Goal: Task Accomplishment & Management: Use online tool/utility

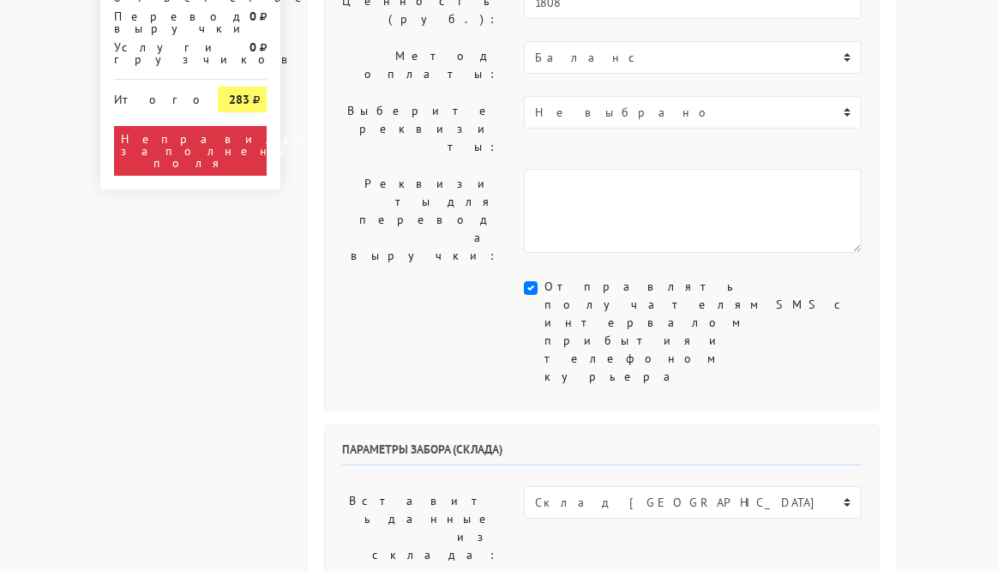
scroll to position [506, 0]
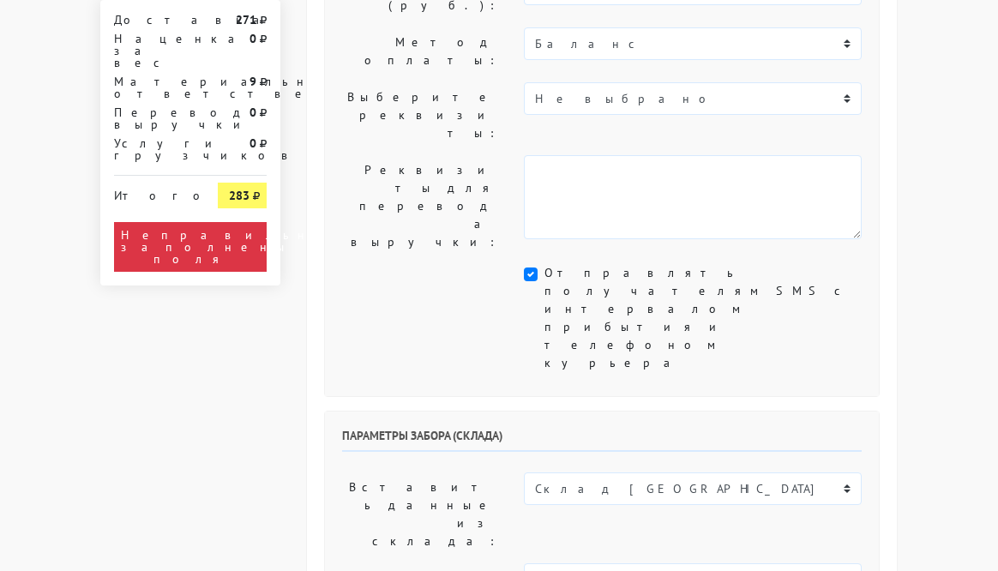
select select "12:30"
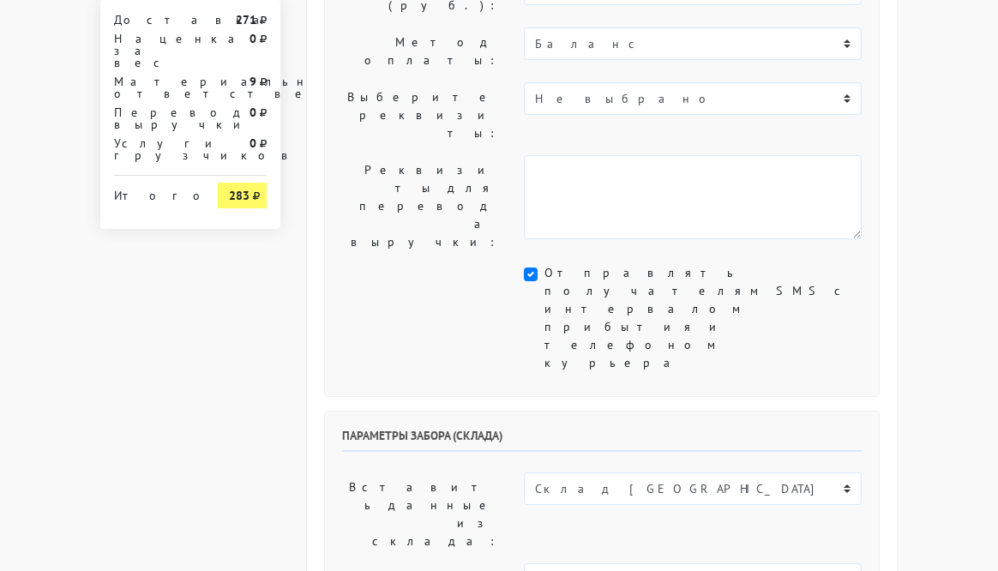
select select "13:00"
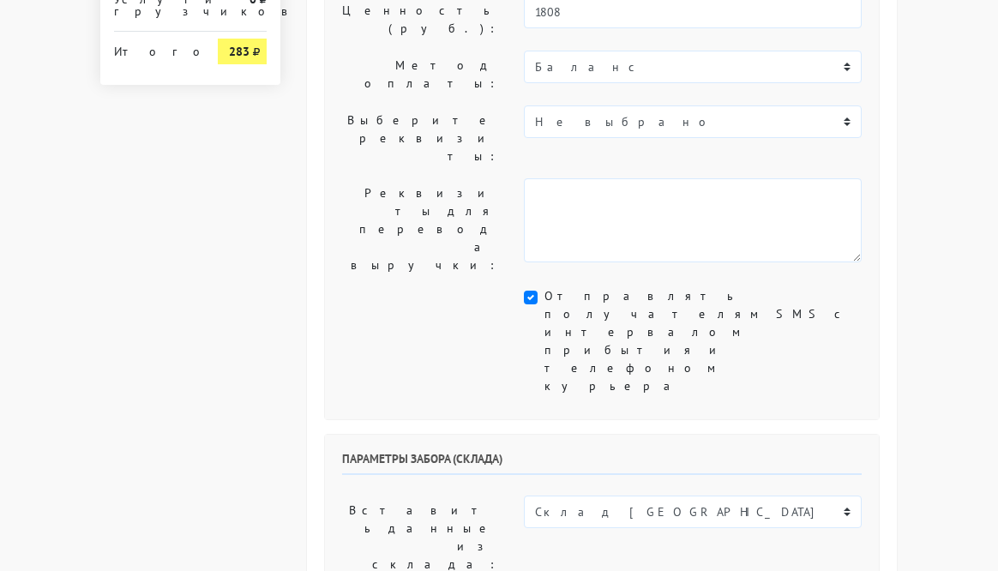
scroll to position [501, 0]
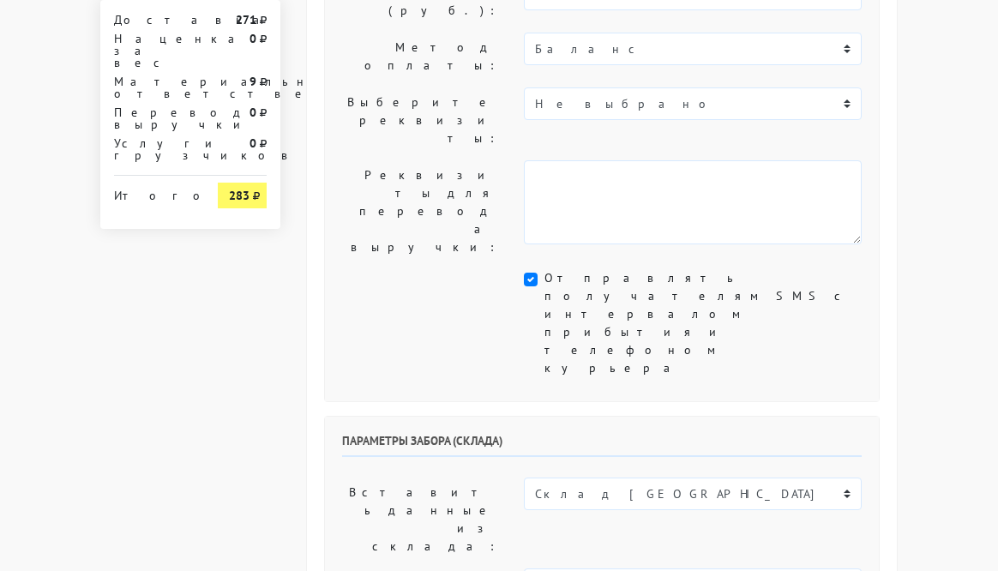
select select "15:00"
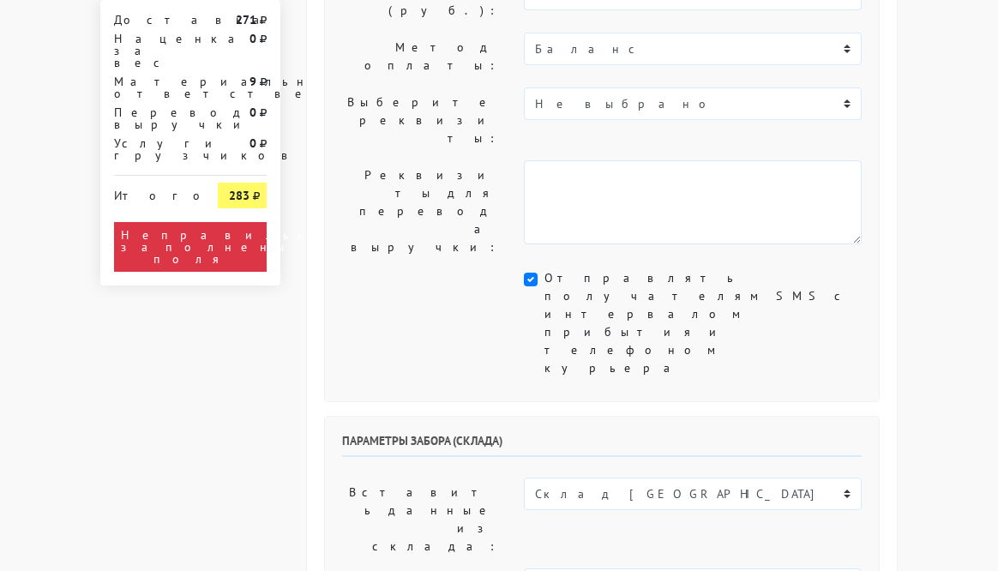
select select "15:30"
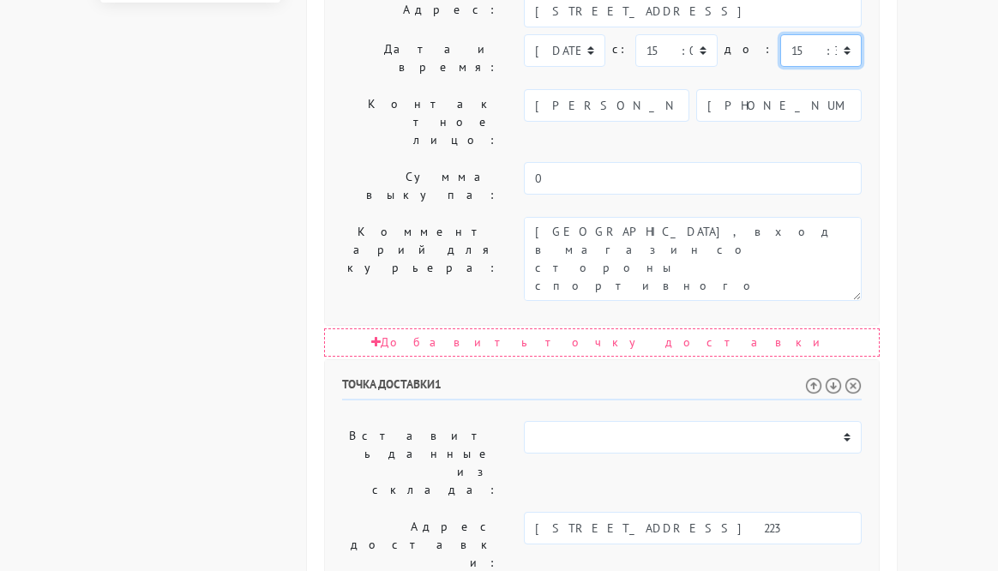
scroll to position [1074, 0]
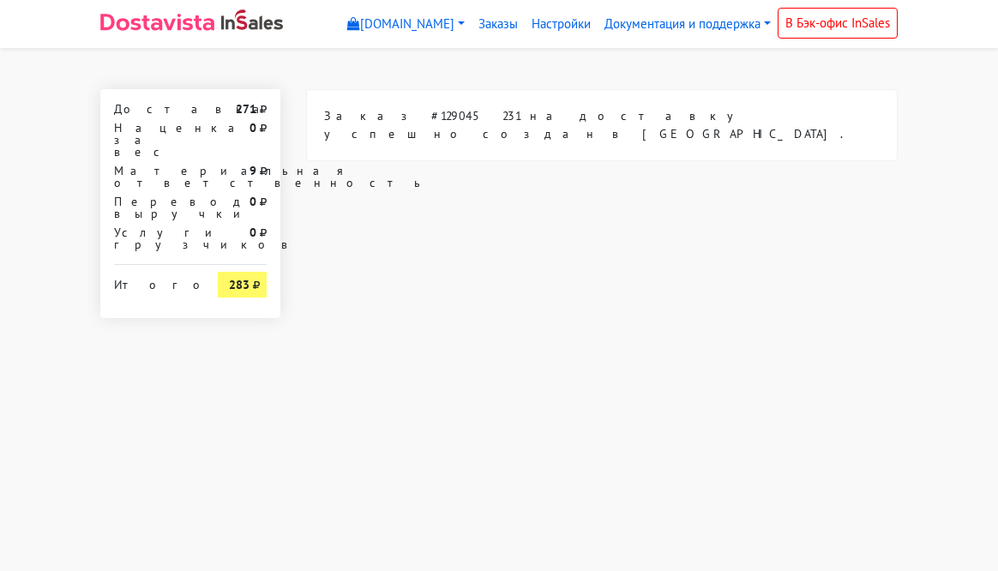
scroll to position [0, 0]
click at [513, 28] on link "Заказы" at bounding box center [498, 24] width 53 height 33
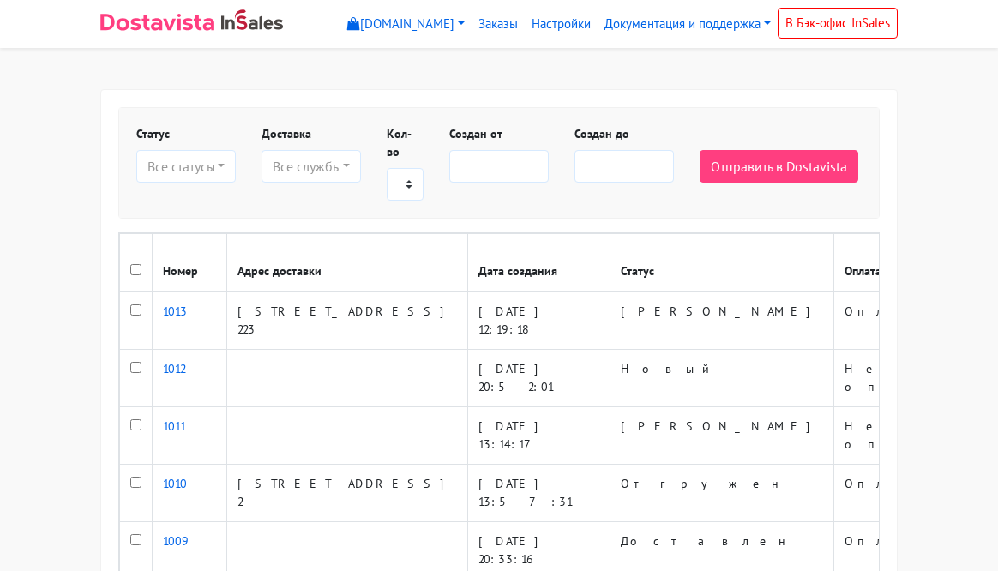
select select
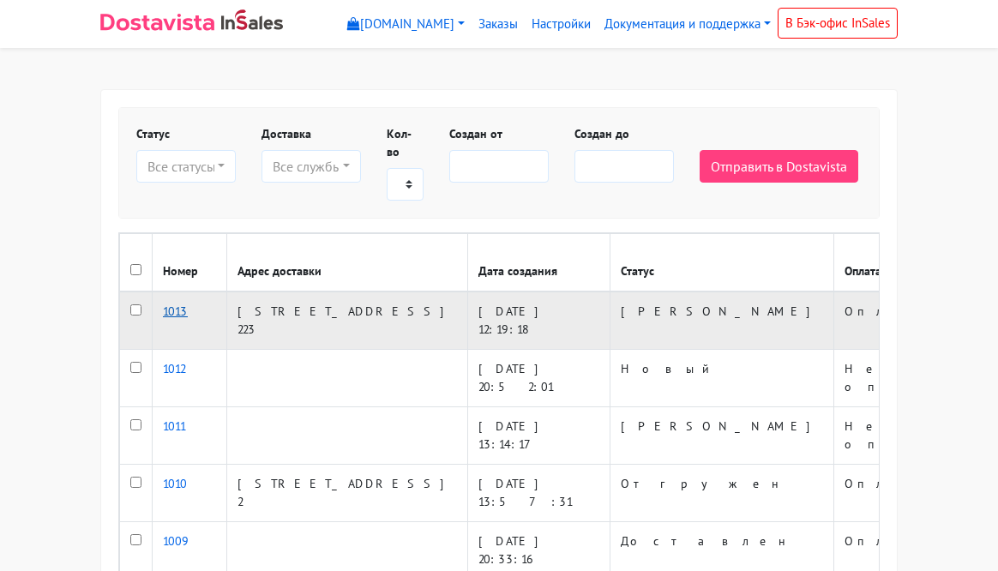
click at [178, 319] on link "1013" at bounding box center [175, 311] width 25 height 15
click at [468, 350] on td "16.08.2025 12:19:18" at bounding box center [539, 321] width 142 height 58
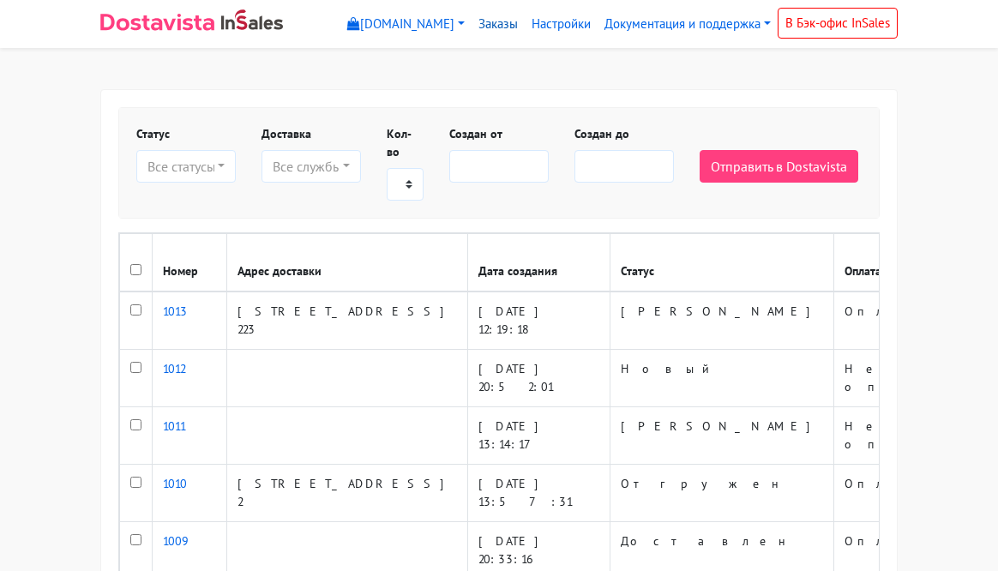
click at [504, 27] on link "Заказы" at bounding box center [498, 24] width 53 height 33
select select
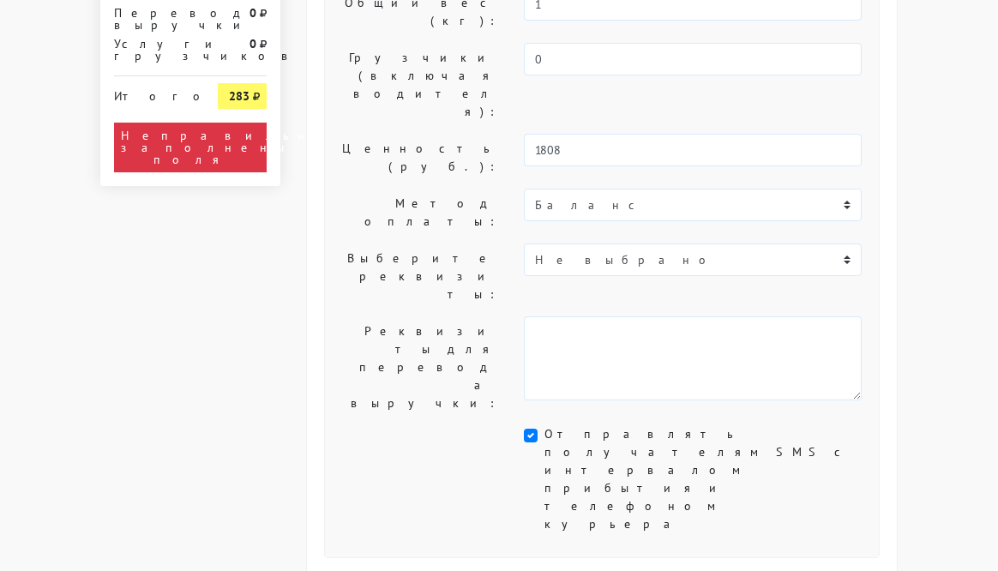
scroll to position [467, 0]
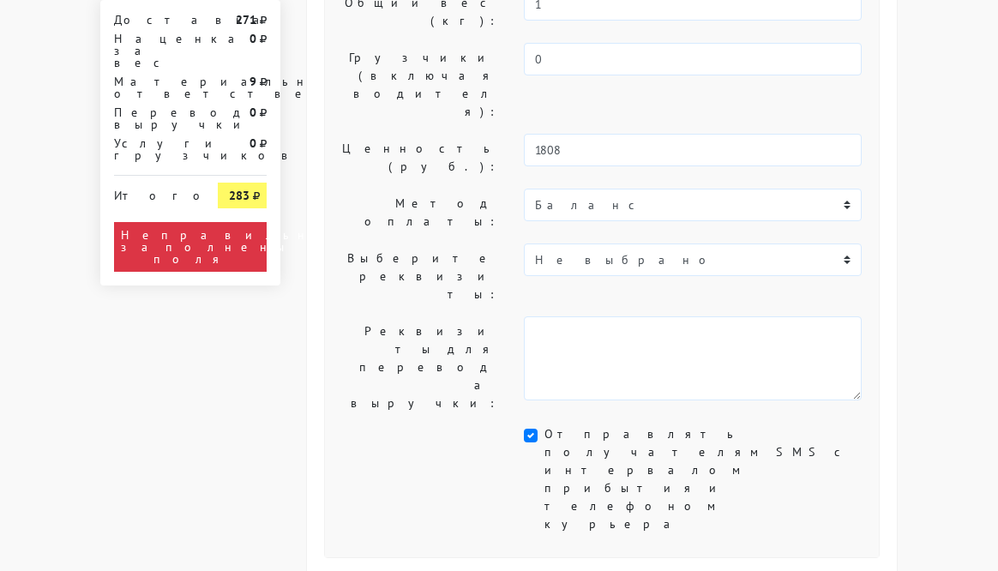
select select "13:00"
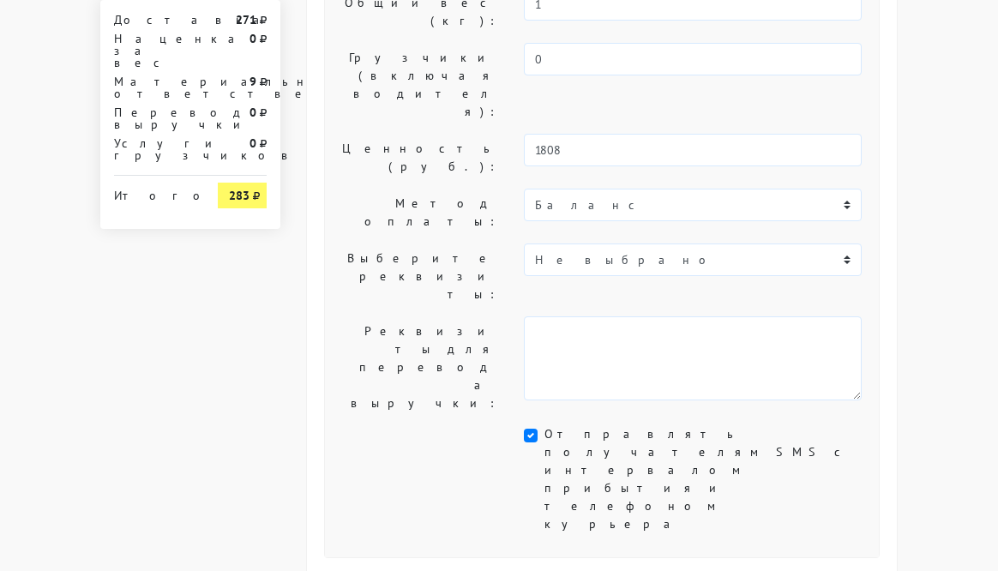
select select "13:30"
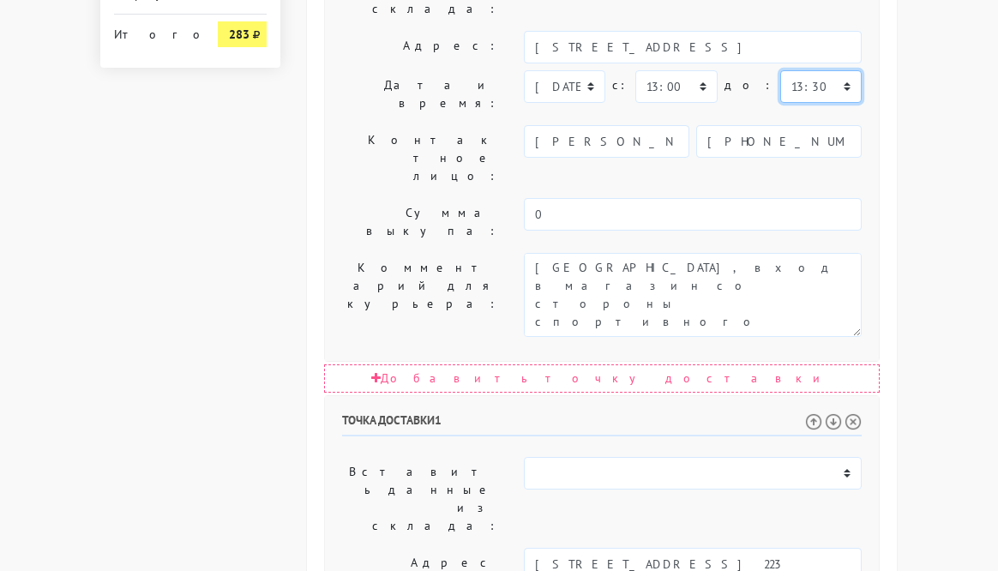
scroll to position [1160, 0]
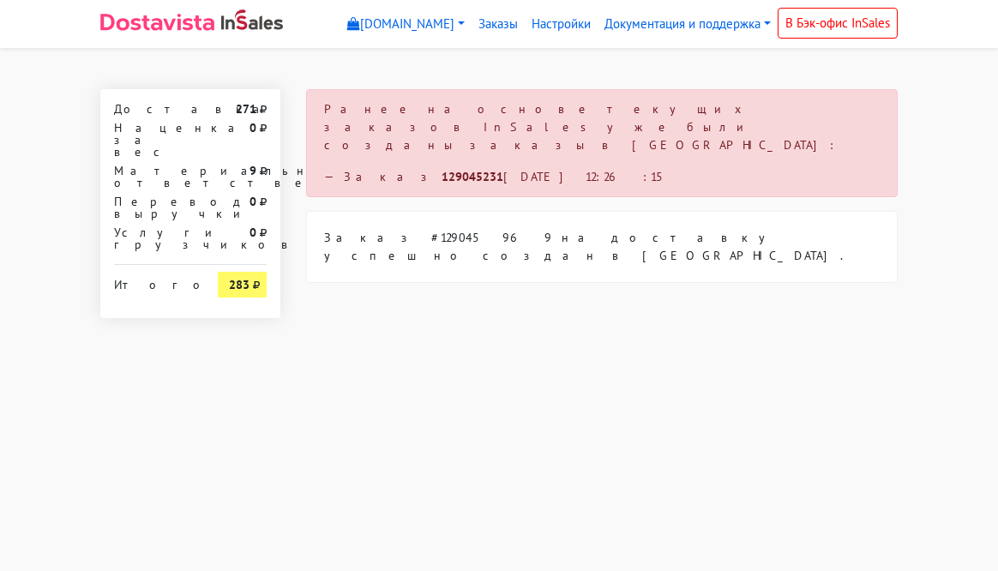
scroll to position [0, 0]
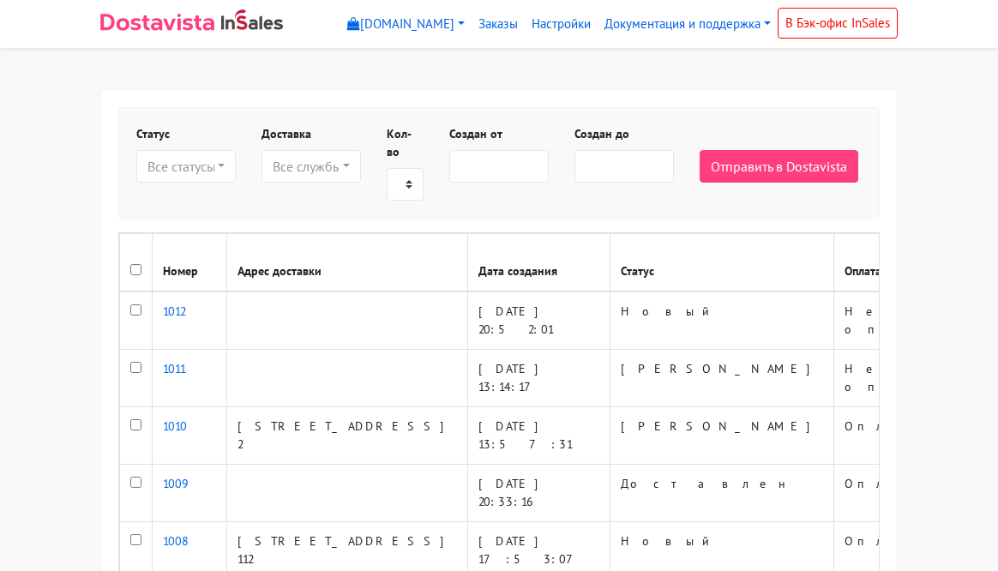
select select
